Goal: Navigation & Orientation: Find specific page/section

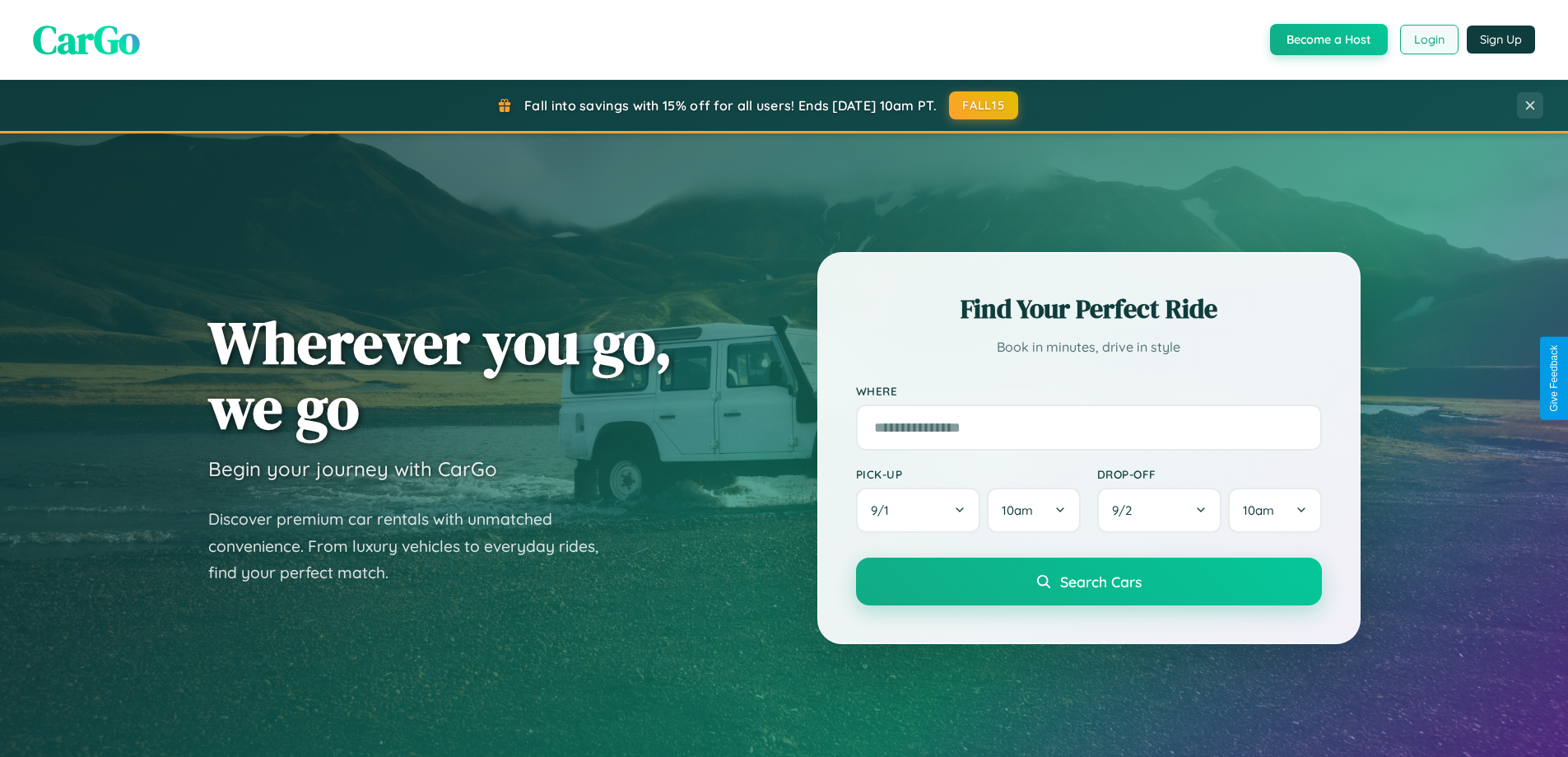
click at [1428, 39] on button "Login" at bounding box center [1429, 39] width 58 height 30
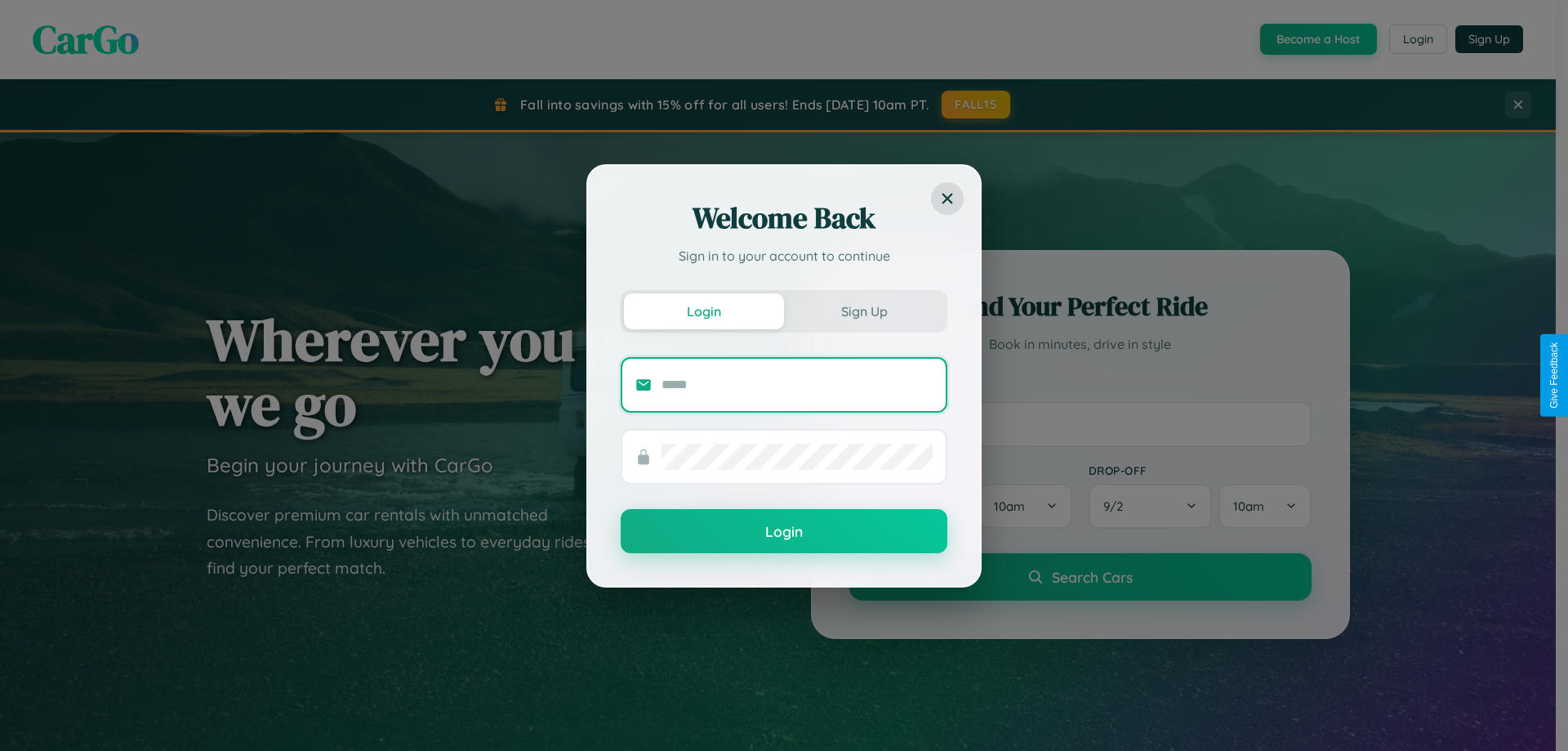
click at [797, 384] on input "text" at bounding box center [797, 385] width 271 height 26
type input "**********"
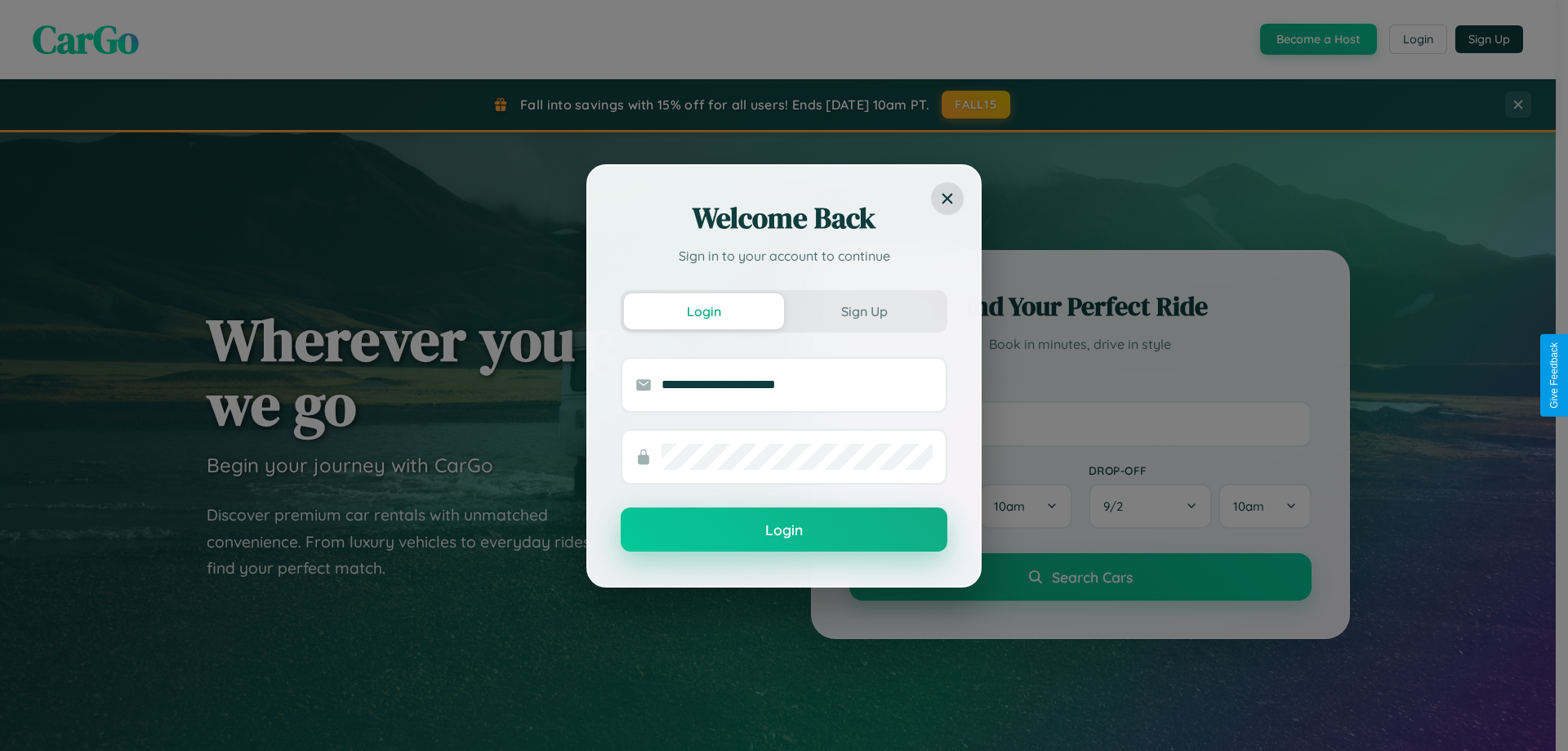
click at [784, 530] on button "Login" at bounding box center [784, 529] width 327 height 44
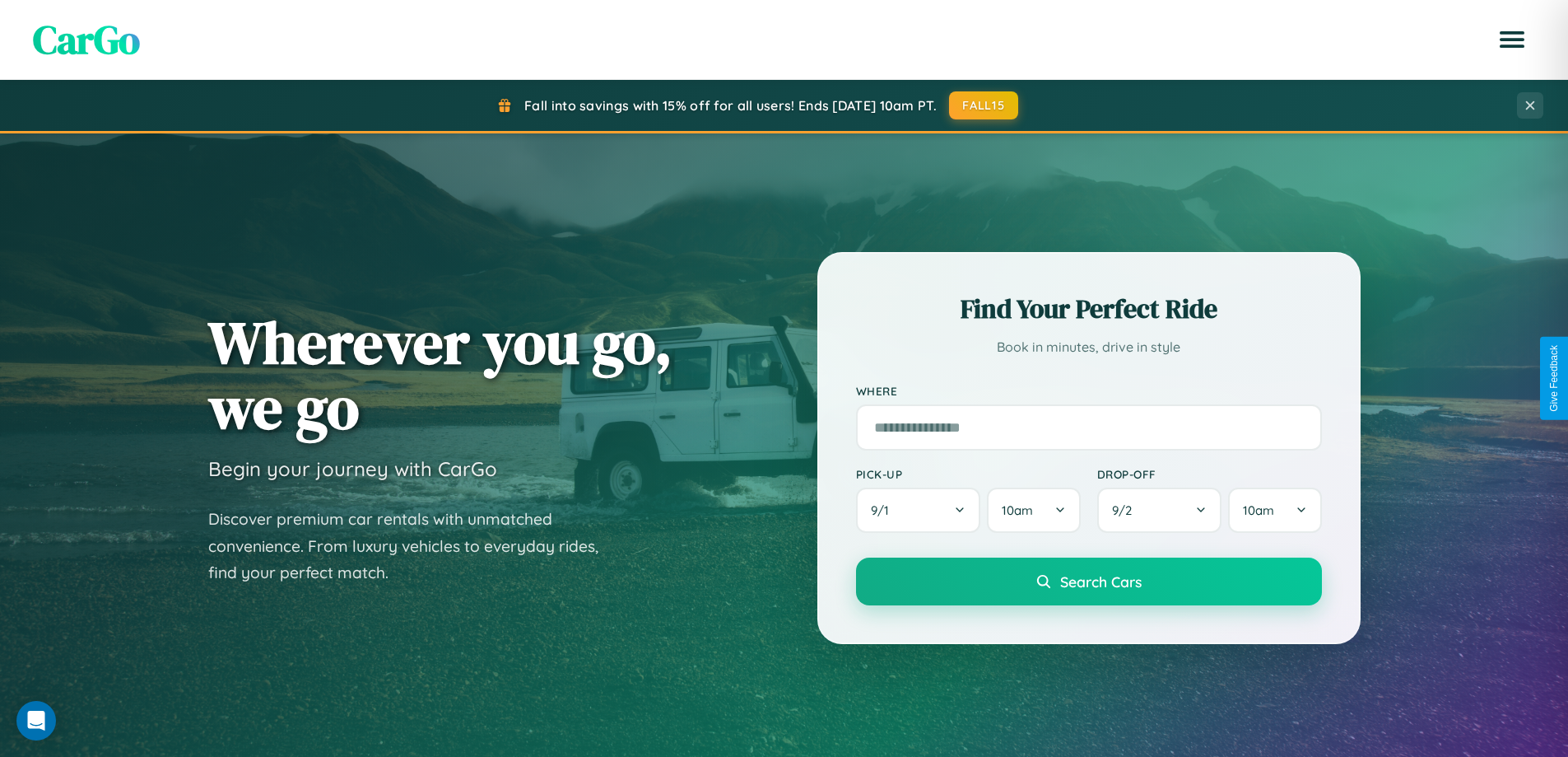
scroll to position [1133, 0]
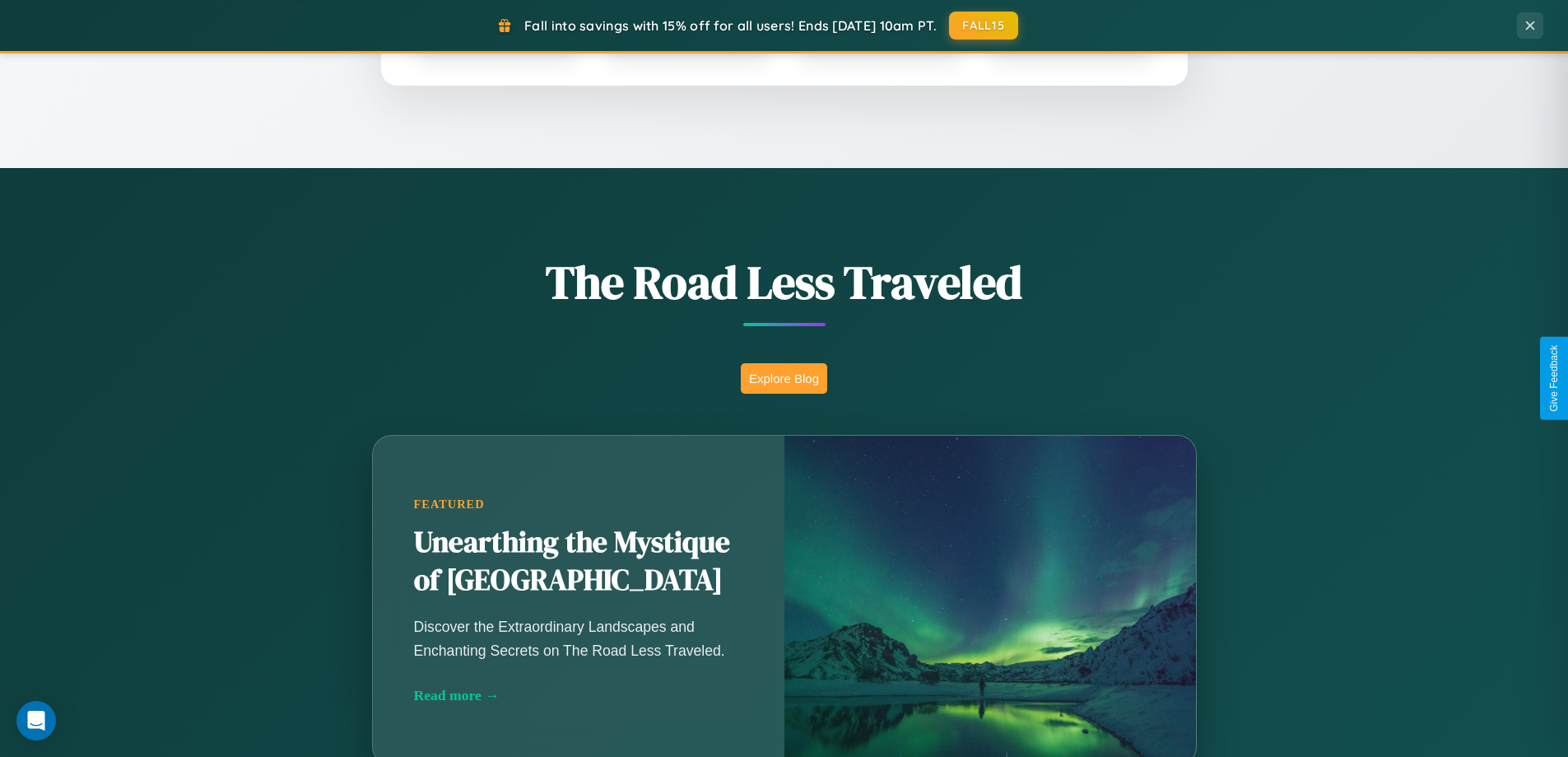
click at [784, 378] on button "Explore Blog" at bounding box center [784, 378] width 86 height 30
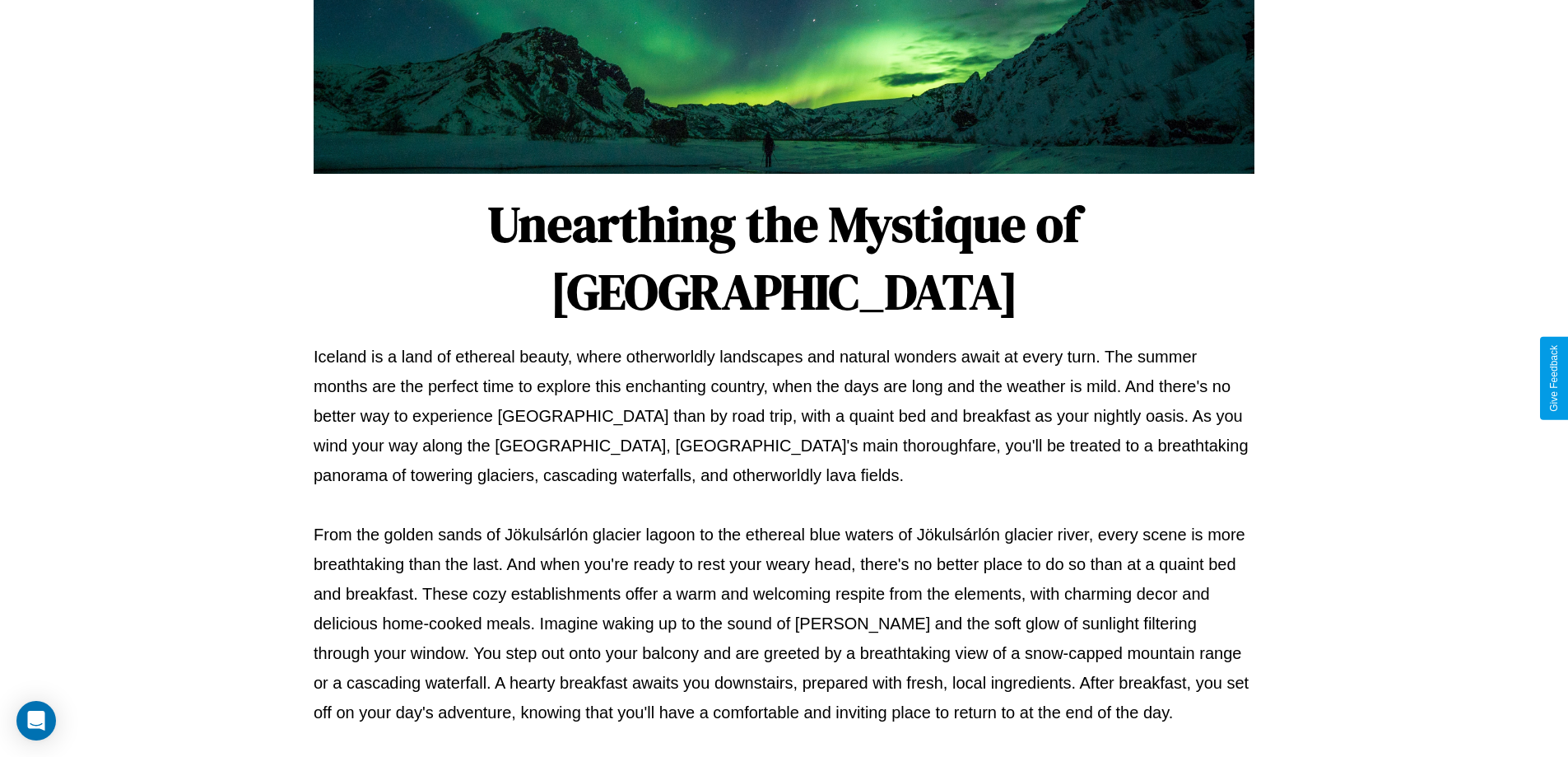
scroll to position [533, 0]
